Goal: Transaction & Acquisition: Purchase product/service

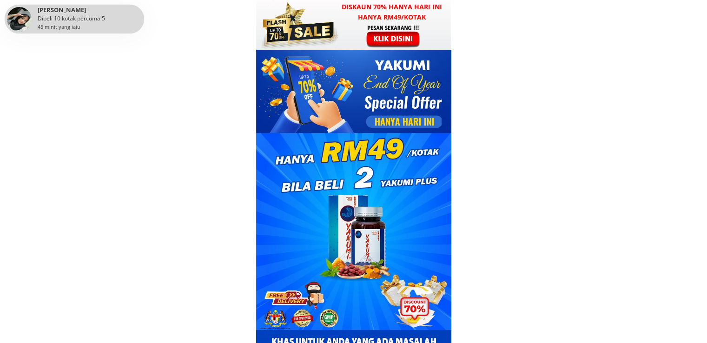
click at [411, 32] on div at bounding box center [394, 36] width 72 height 24
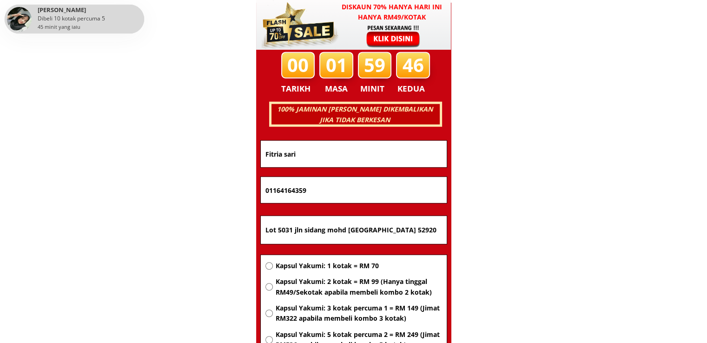
scroll to position [5952, 0]
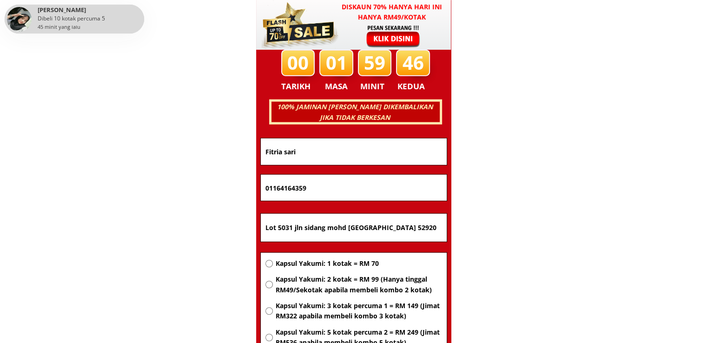
click at [370, 229] on input "Lot 5031 jln sidang mohd [GEOGRAPHIC_DATA] 52920" at bounding box center [353, 228] width 181 height 28
paste input "[GEOGRAPHIC_DATA]"
type input "[GEOGRAPHIC_DATA]"
click at [361, 265] on span "Kapsul Yakumi: 1 kotak = RM 70" at bounding box center [358, 263] width 166 height 10
radio input "true"
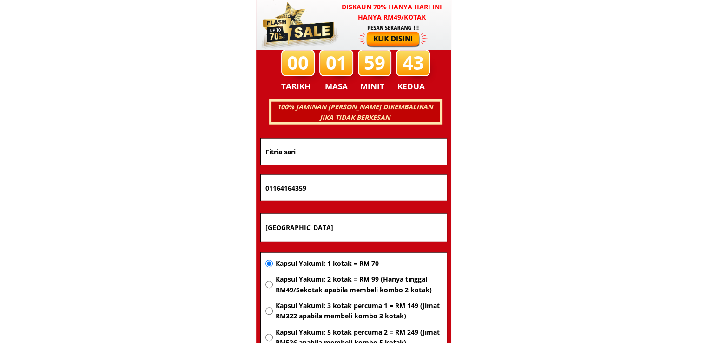
drag, startPoint x: 334, startPoint y: 188, endPoint x: 166, endPoint y: 186, distance: 167.7
paste input "60126161432"
type input "60126161432"
drag, startPoint x: 329, startPoint y: 157, endPoint x: 225, endPoint y: 155, distance: 104.1
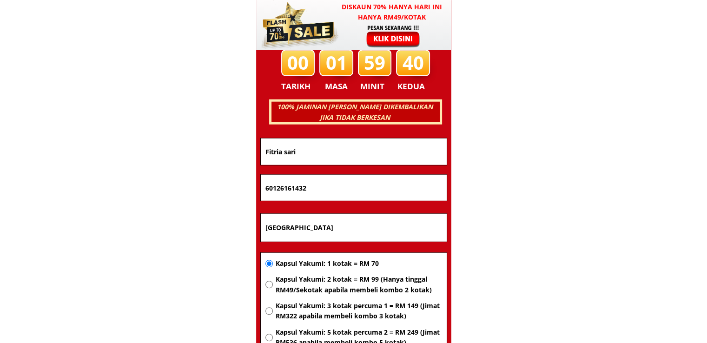
paste input "[PERSON_NAME]"
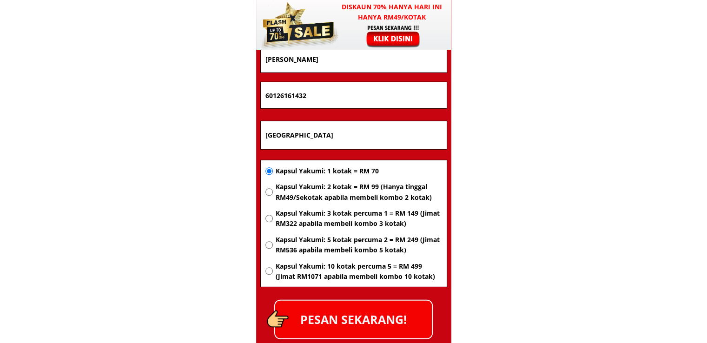
scroll to position [6045, 0]
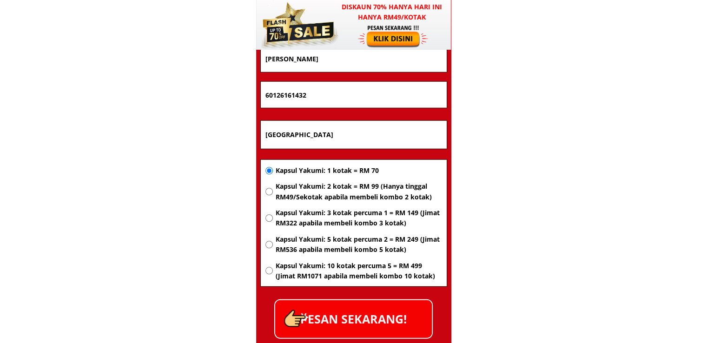
type input "[PERSON_NAME]"
click at [381, 301] on p "PESAN SEKARANG!" at bounding box center [353, 319] width 157 height 38
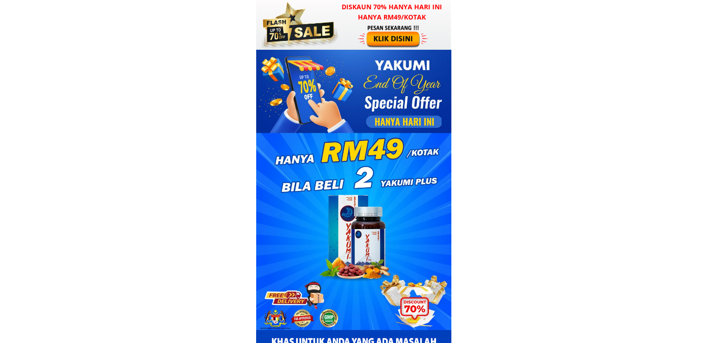
click at [340, 4] on h3 "Diskaun 70% hanya hari ini hanya RM49/kotak" at bounding box center [392, 12] width 118 height 21
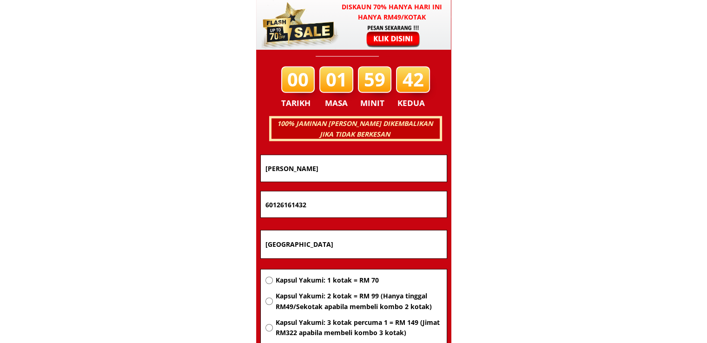
scroll to position [5952, 0]
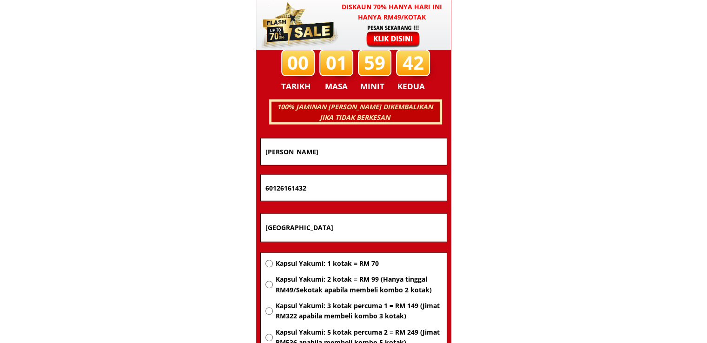
drag, startPoint x: 353, startPoint y: 231, endPoint x: 201, endPoint y: 228, distance: 151.5
paste input "No193 jalan idaman 1/13 taman perindustrian senai 81400 senai johor"
type input "No193 jalan idaman 1/13 taman perindustrian senai 81400 senai johor"
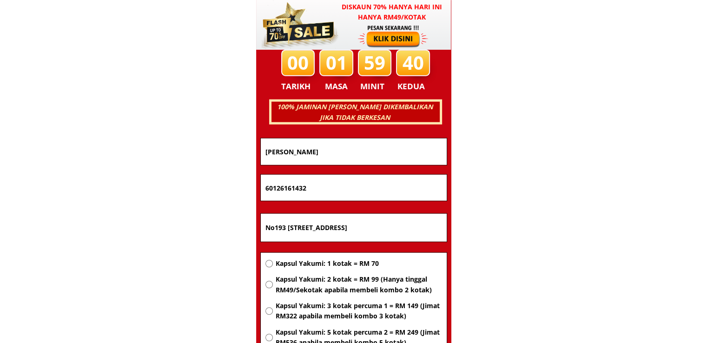
click at [329, 282] on span "Kapsul Yakumi: 2 kotak = RM 99 (Hanya tinggal RM49/Sekotak apabila membeli komb…" at bounding box center [358, 284] width 166 height 21
radio input "true"
drag, startPoint x: 350, startPoint y: 185, endPoint x: 210, endPoint y: 183, distance: 140.3
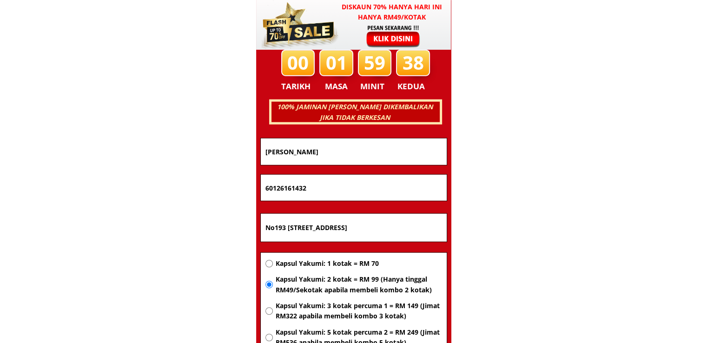
paste input "018-787 6105"
click at [292, 192] on input "018-787 6105" at bounding box center [353, 188] width 181 height 26
click at [278, 188] on input "018-7876105" at bounding box center [353, 188] width 181 height 26
type input "0187876105"
drag, startPoint x: 328, startPoint y: 146, endPoint x: 175, endPoint y: 149, distance: 153.8
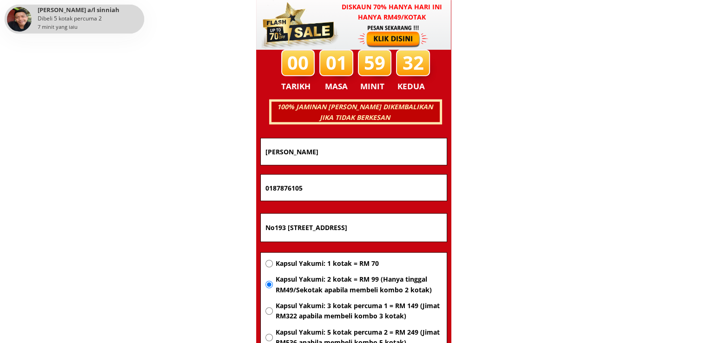
paste input "Wan zunika"
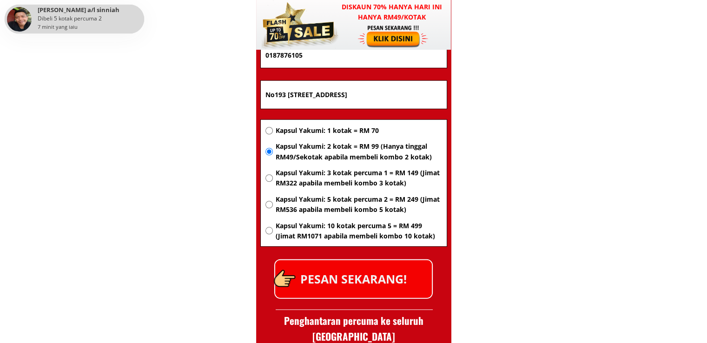
scroll to position [6091, 0]
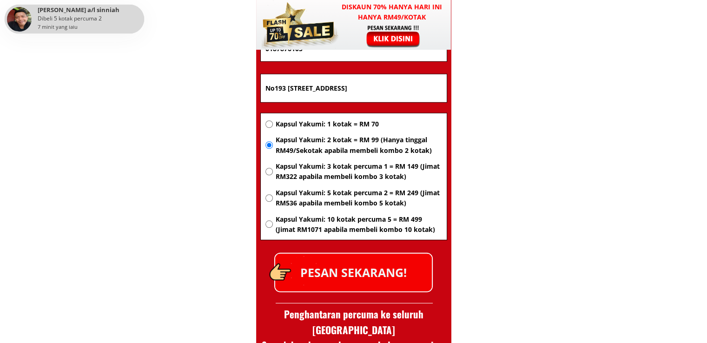
type input "Wan zunika"
click at [404, 265] on p "PESAN SEKARANG!" at bounding box center [353, 273] width 157 height 38
